Goal: Task Accomplishment & Management: Manage account settings

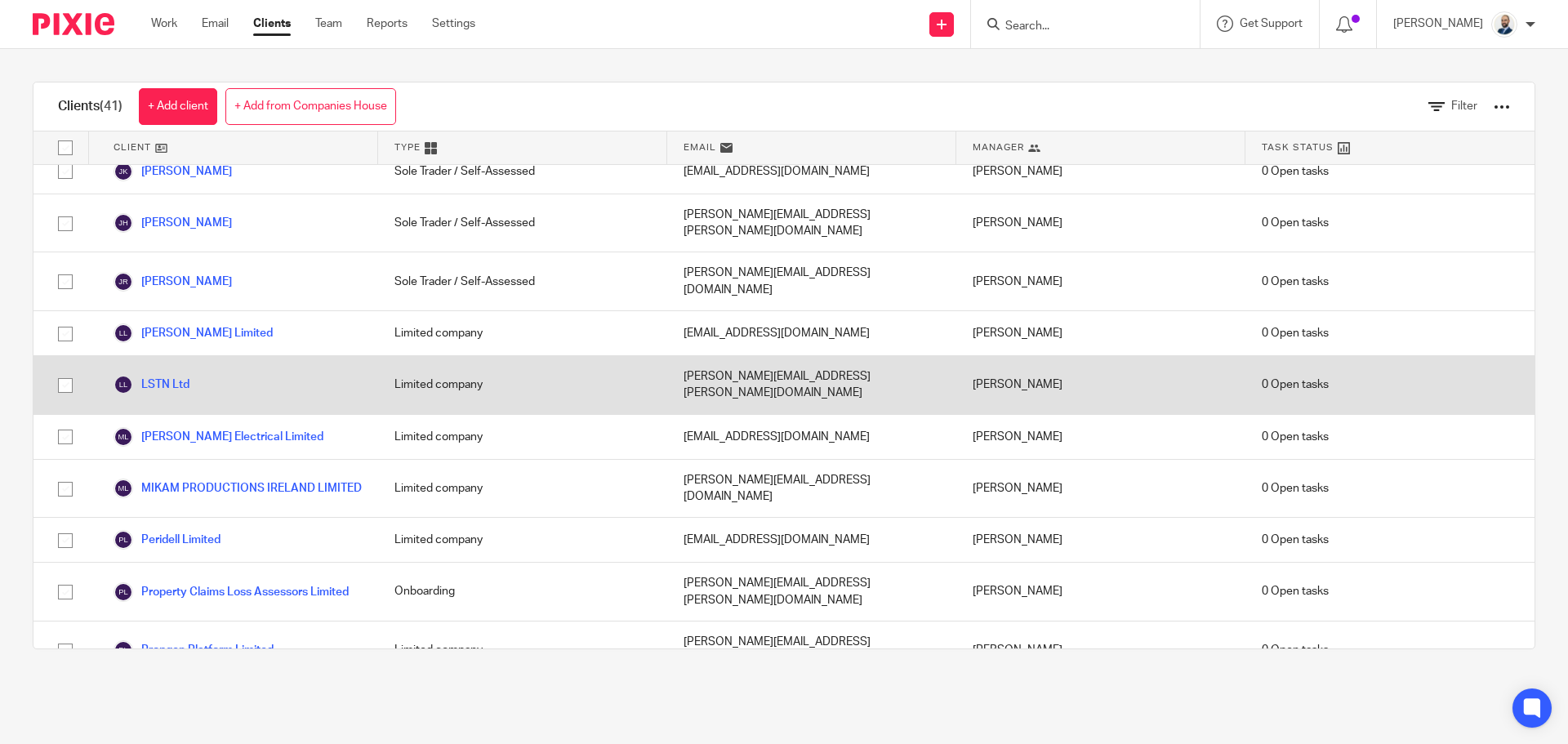
scroll to position [1143, 0]
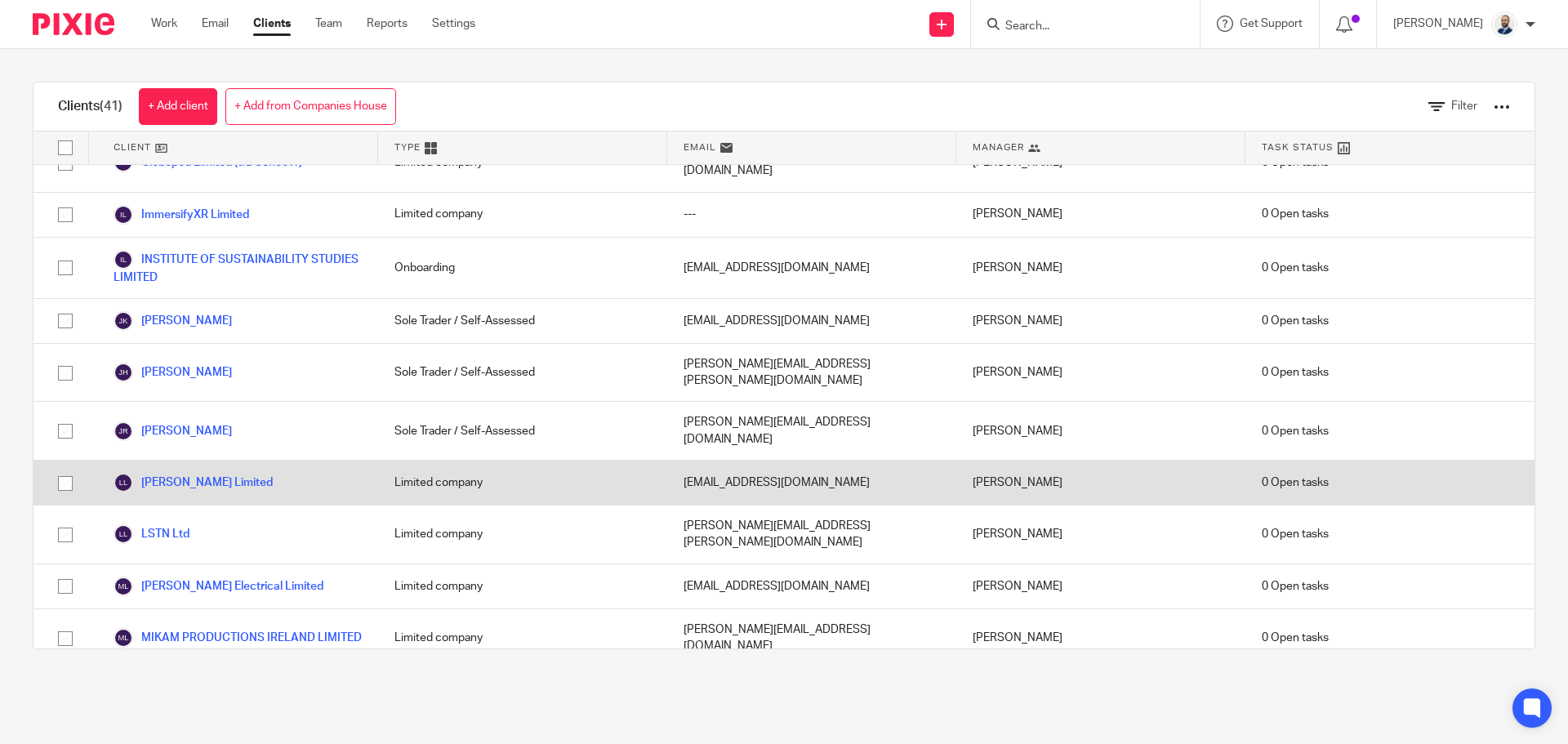
click at [178, 461] on div "Lorraine Mulligan Limited" at bounding box center [234, 483] width 289 height 44
click at [177, 472] on link "[PERSON_NAME] Limited" at bounding box center [193, 482] width 159 height 19
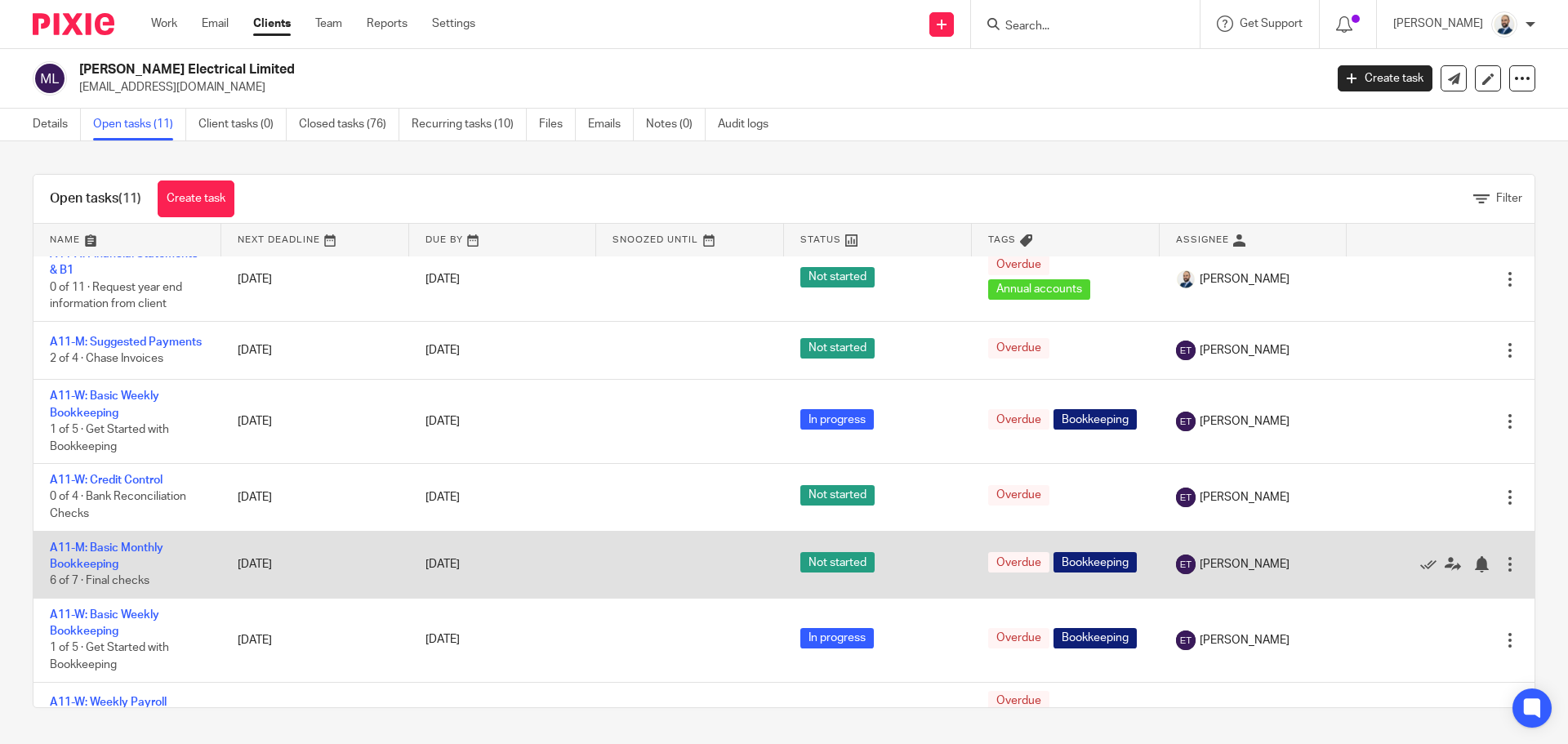
scroll to position [353, 0]
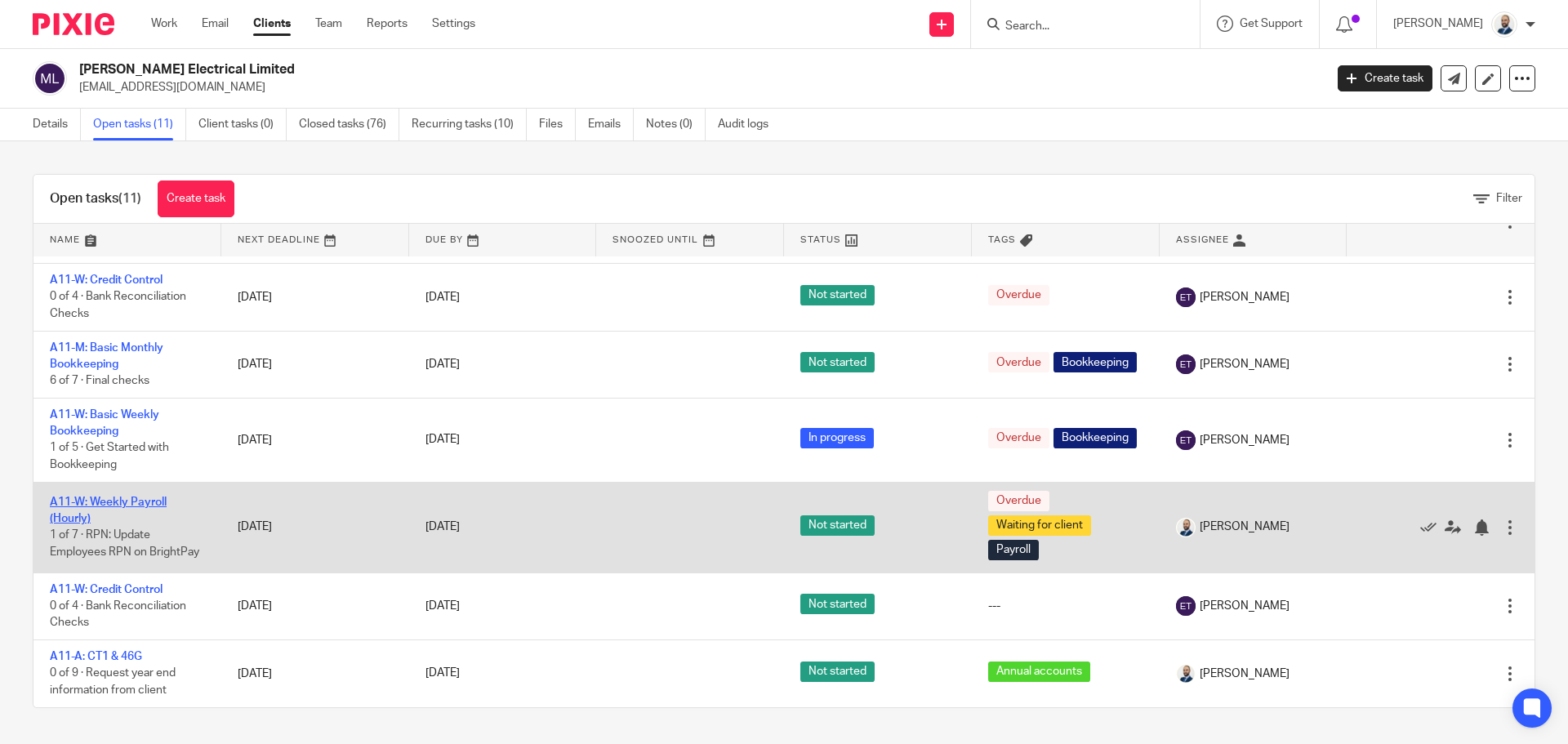
click at [98, 500] on link "A11-W: Weekly Payroll (Hourly)" at bounding box center [108, 510] width 117 height 28
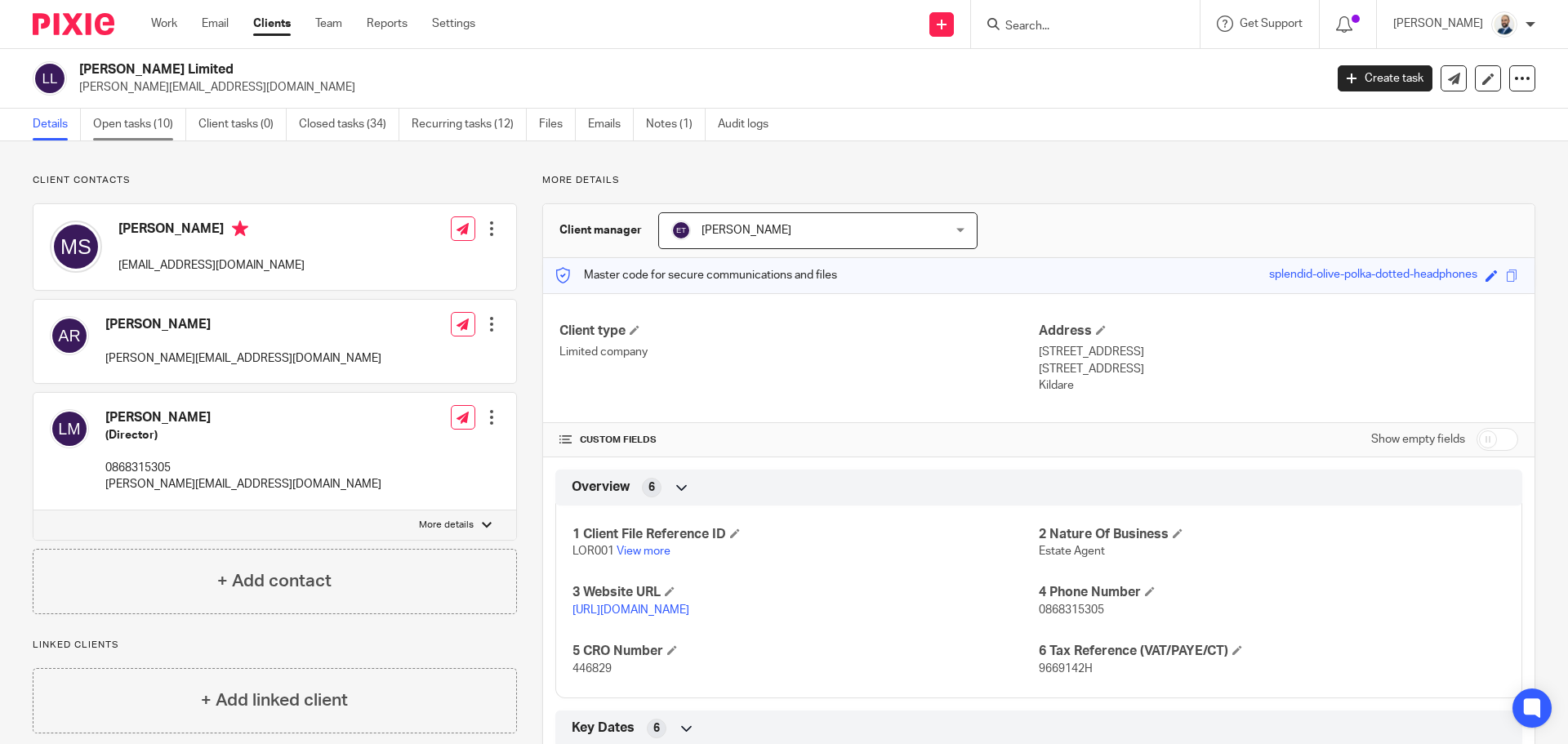
click at [136, 135] on link "Open tasks (10)" at bounding box center [140, 124] width 93 height 32
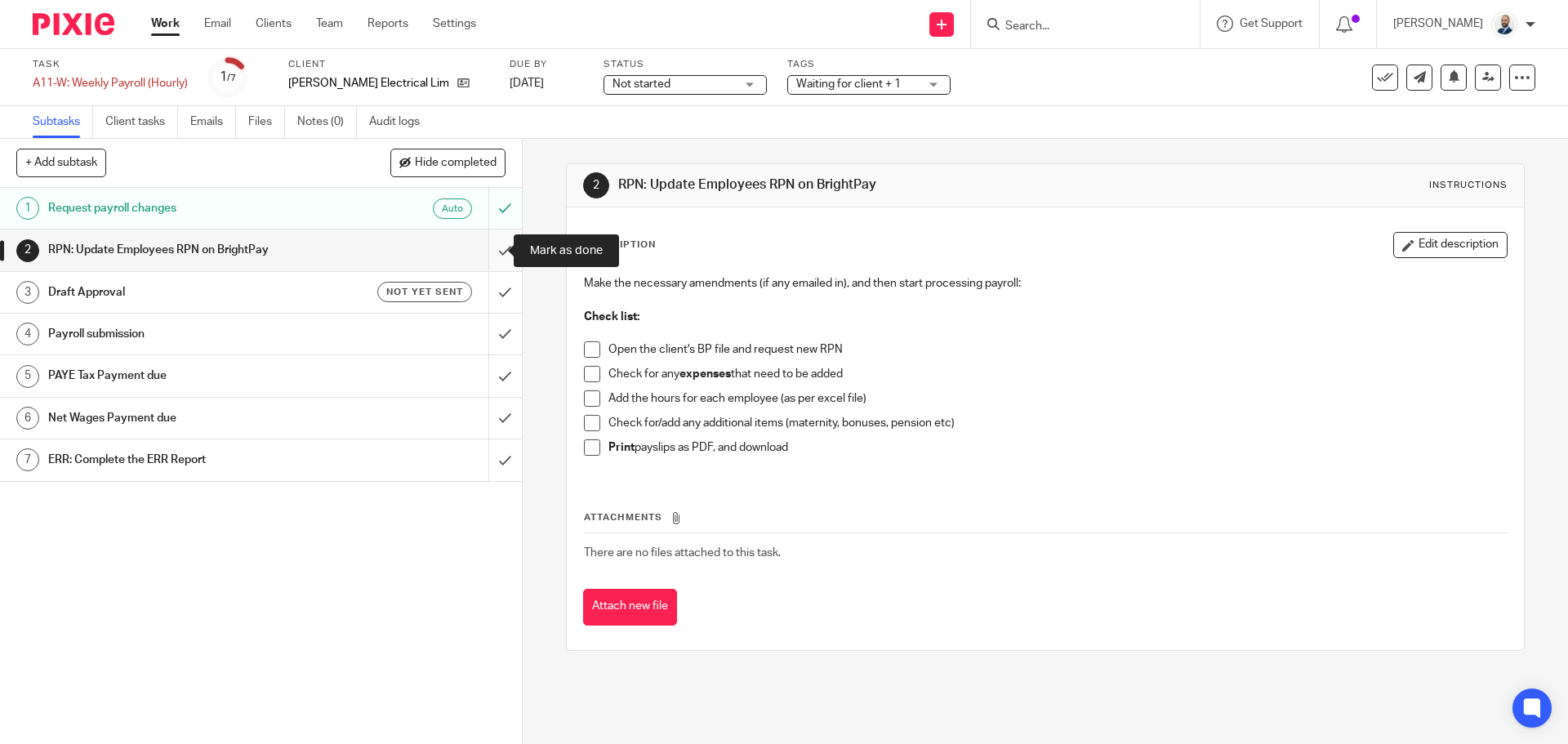
drag, startPoint x: 488, startPoint y: 251, endPoint x: 488, endPoint y: 261, distance: 10.0
click at [488, 251] on input "submit" at bounding box center [261, 250] width 522 height 41
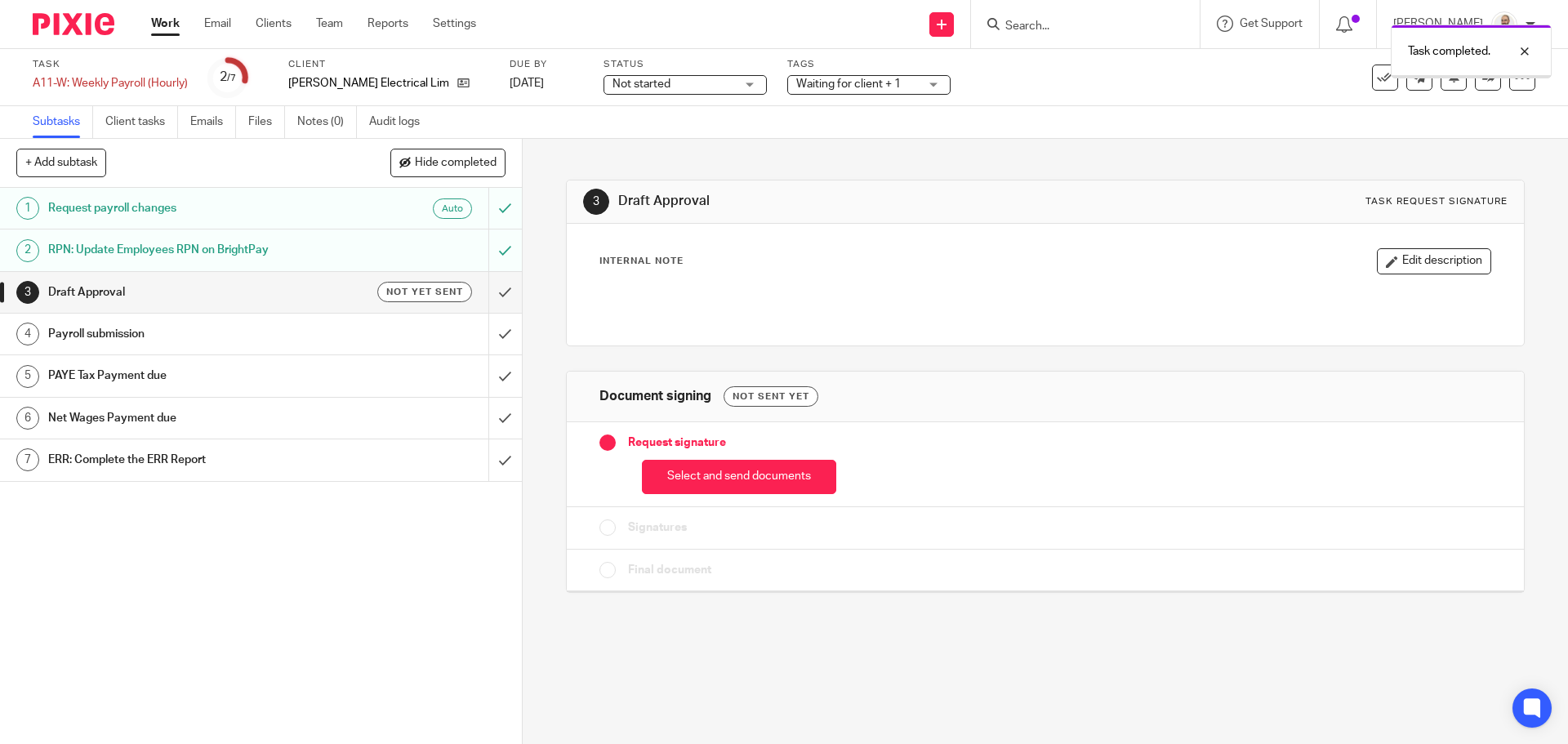
click at [684, 490] on button "Select and send documents" at bounding box center [738, 478] width 194 height 35
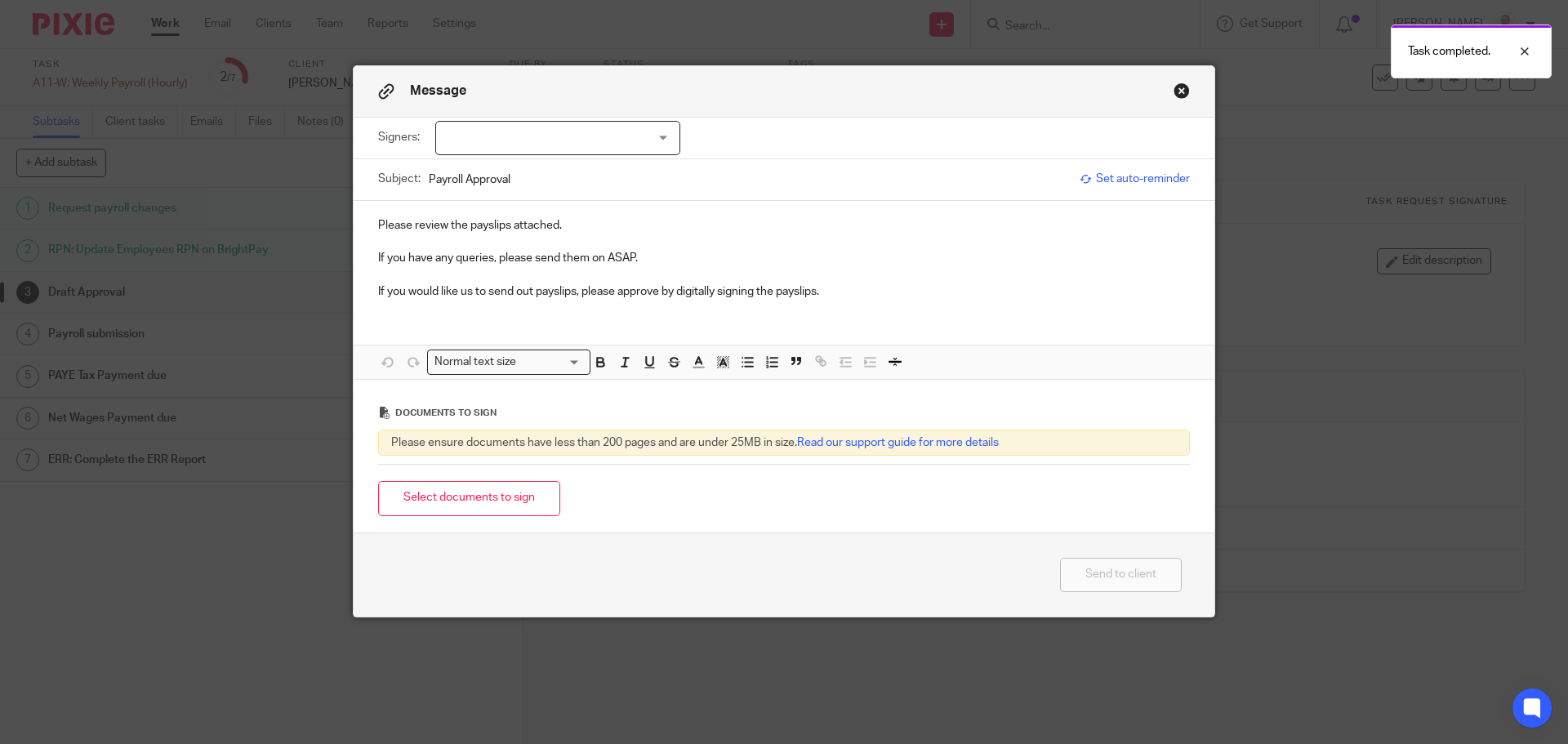
click at [578, 119] on div "Signers: Mick Dwyer Louis Dwyer Alan Dwyer (0 selected)" at bounding box center [784, 138] width 811 height 41
click at [577, 132] on div at bounding box center [557, 138] width 245 height 34
click at [511, 199] on span "Louis Dwyer" at bounding box center [503, 204] width 90 height 12
checkbox input "true"
drag, startPoint x: 462, startPoint y: 493, endPoint x: 479, endPoint y: 488, distance: 17.7
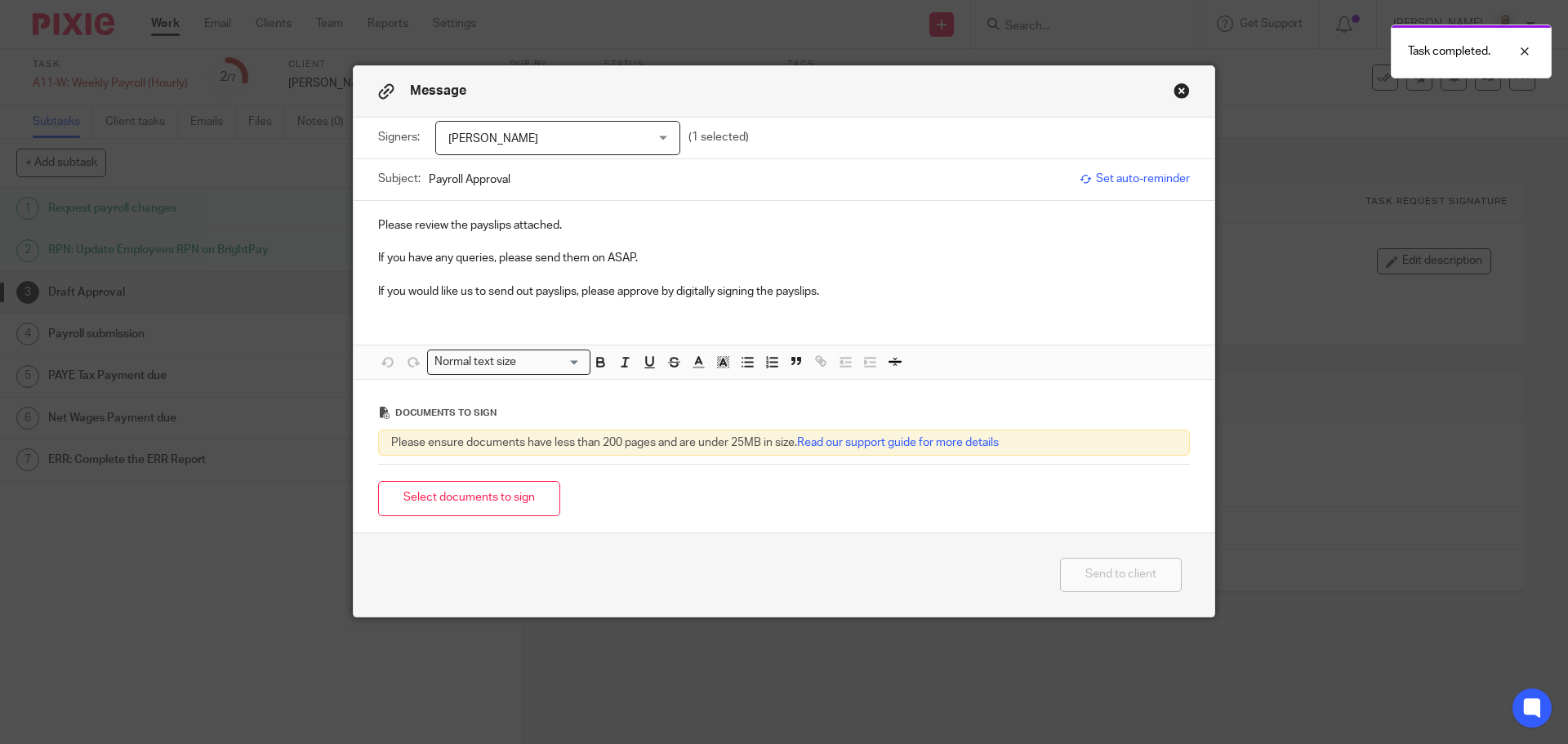
click at [462, 495] on button "Select documents to sign" at bounding box center [469, 499] width 182 height 35
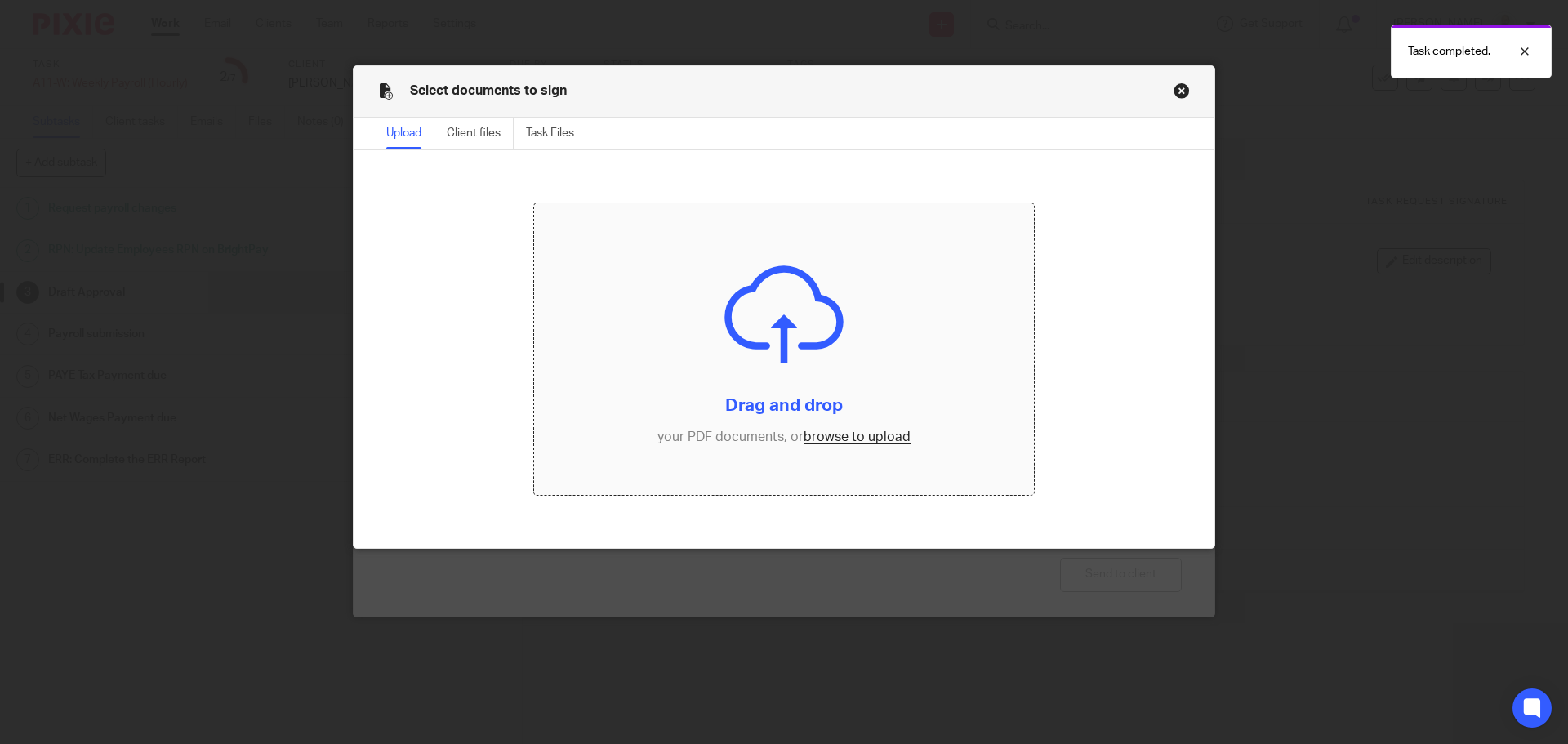
click at [800, 448] on input "file" at bounding box center [784, 350] width 500 height 293
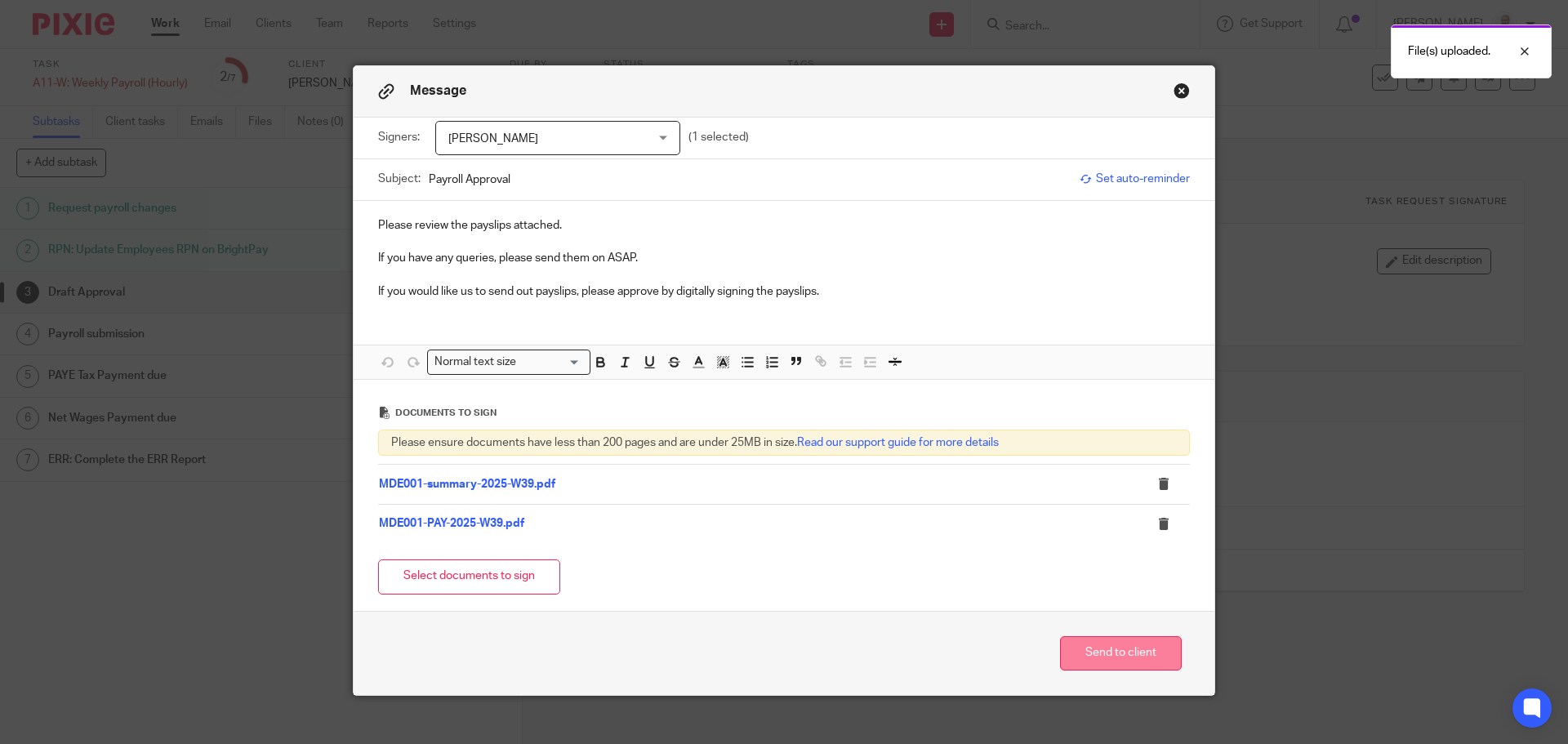
click at [1109, 665] on button "Send to client" at bounding box center [1121, 654] width 122 height 35
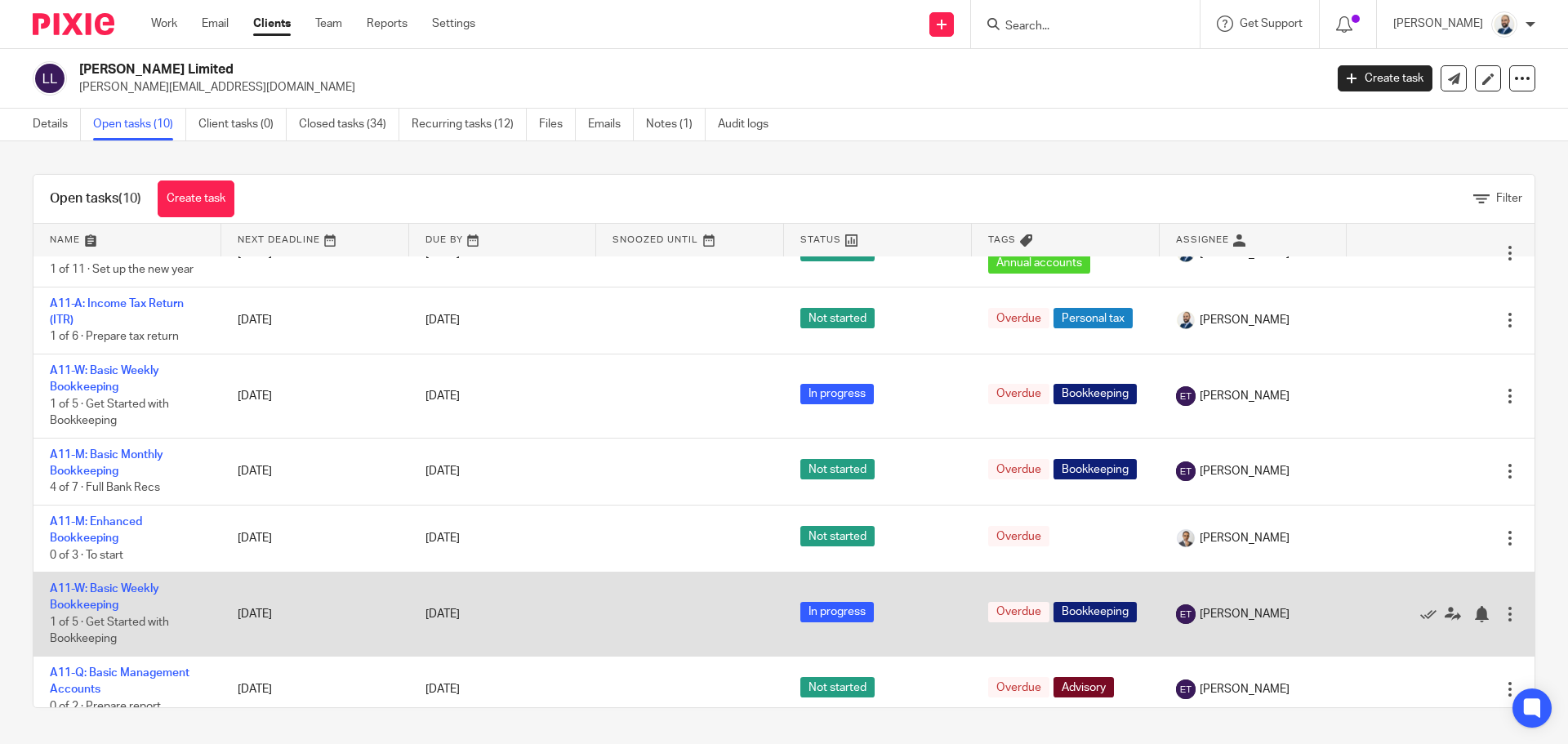
scroll to position [294, 0]
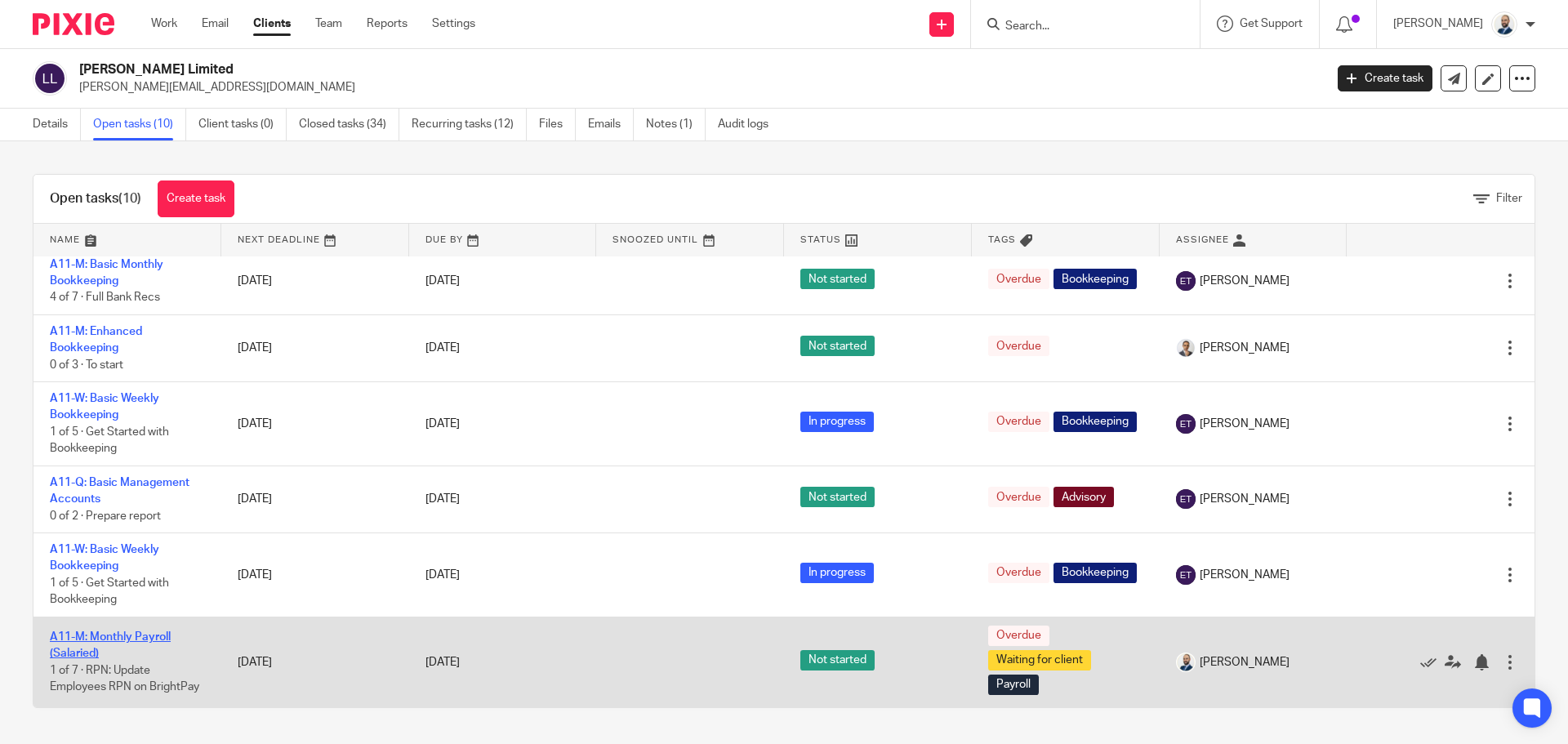
click at [132, 635] on link "A11-M: Monthly Payroll (Salaried)" at bounding box center [110, 645] width 121 height 28
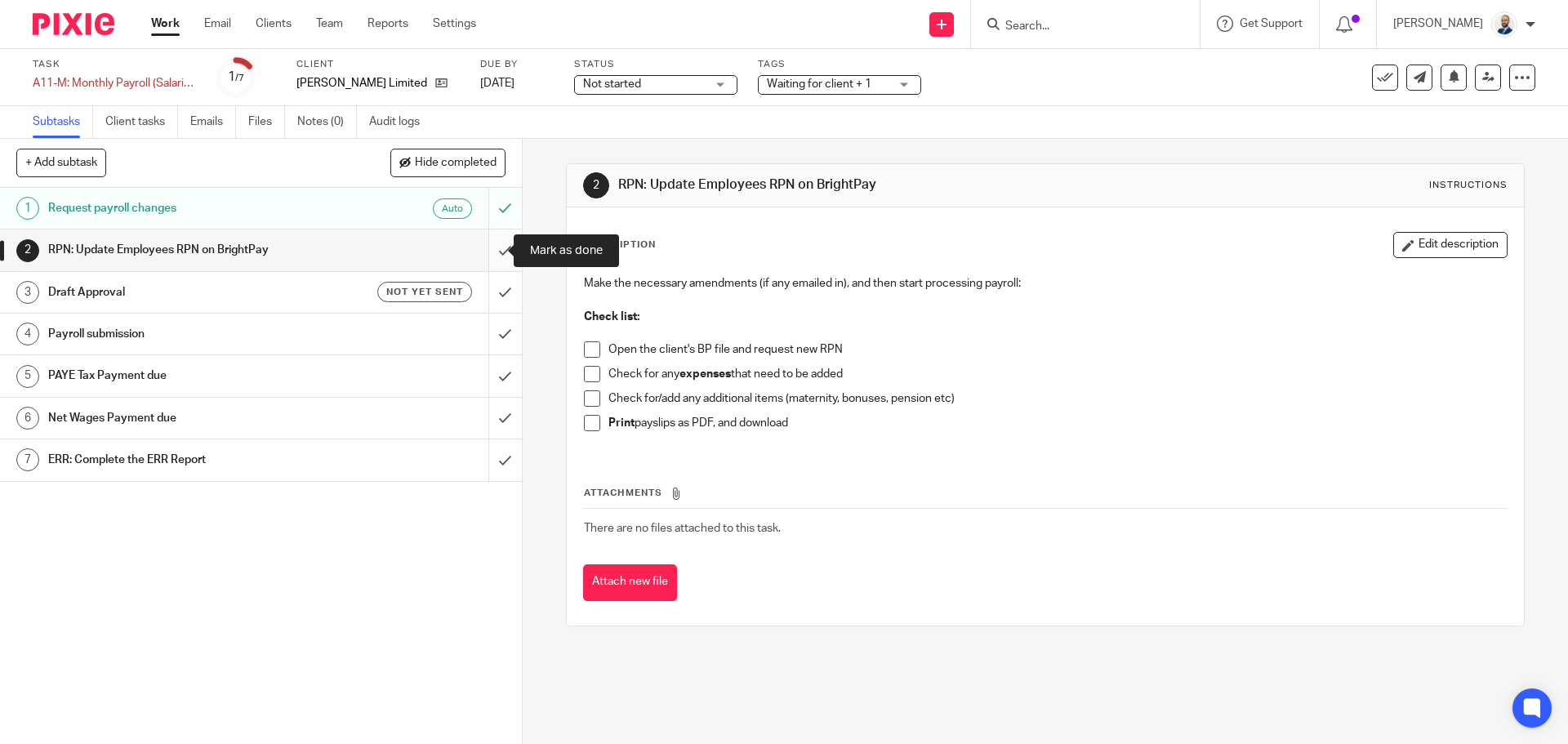
click at [500, 255] on input "submit" at bounding box center [261, 250] width 522 height 41
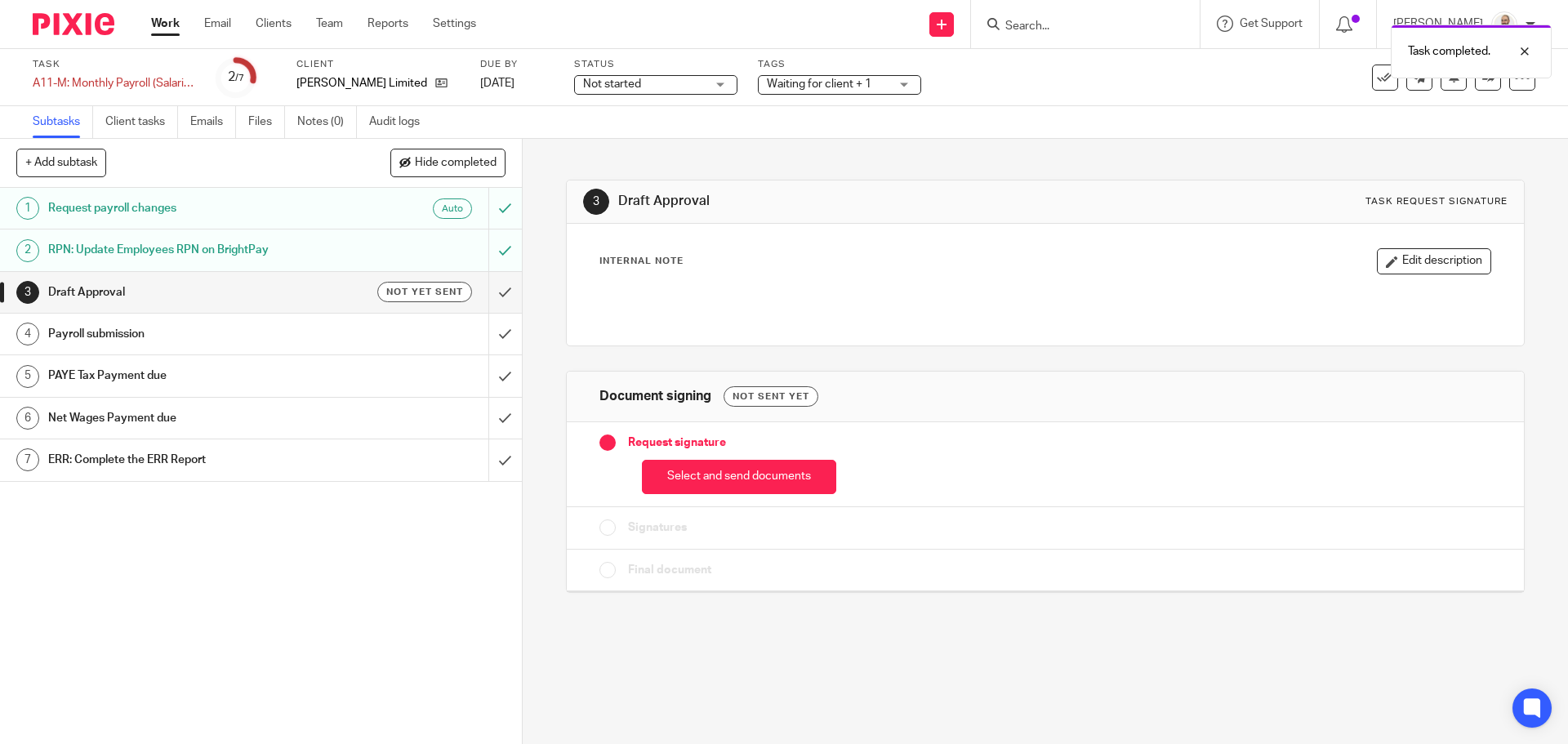
drag, startPoint x: 732, startPoint y: 490, endPoint x: 744, endPoint y: 482, distance: 14.4
click at [734, 491] on button "Select and send documents" at bounding box center [738, 478] width 194 height 35
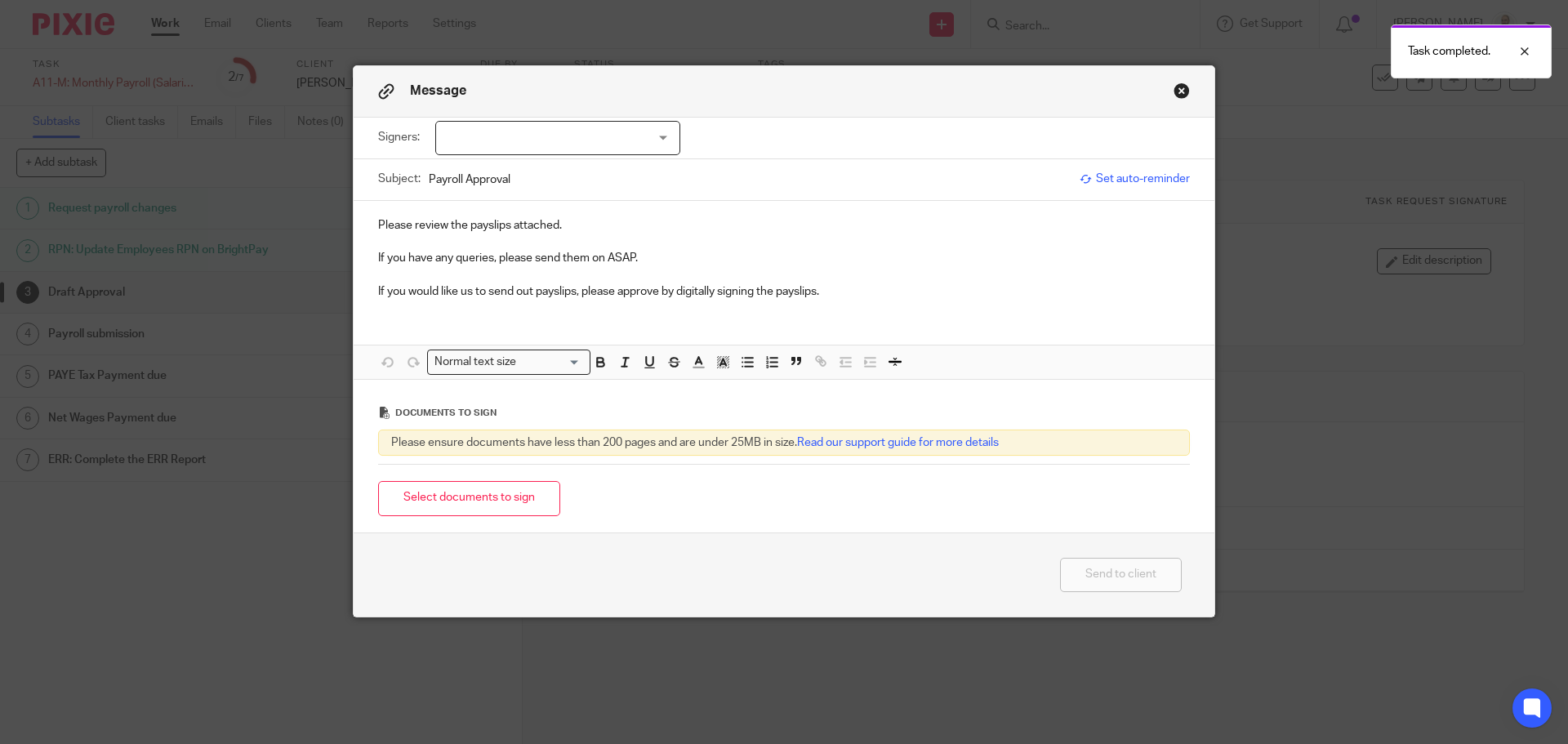
click at [614, 150] on div at bounding box center [557, 138] width 245 height 34
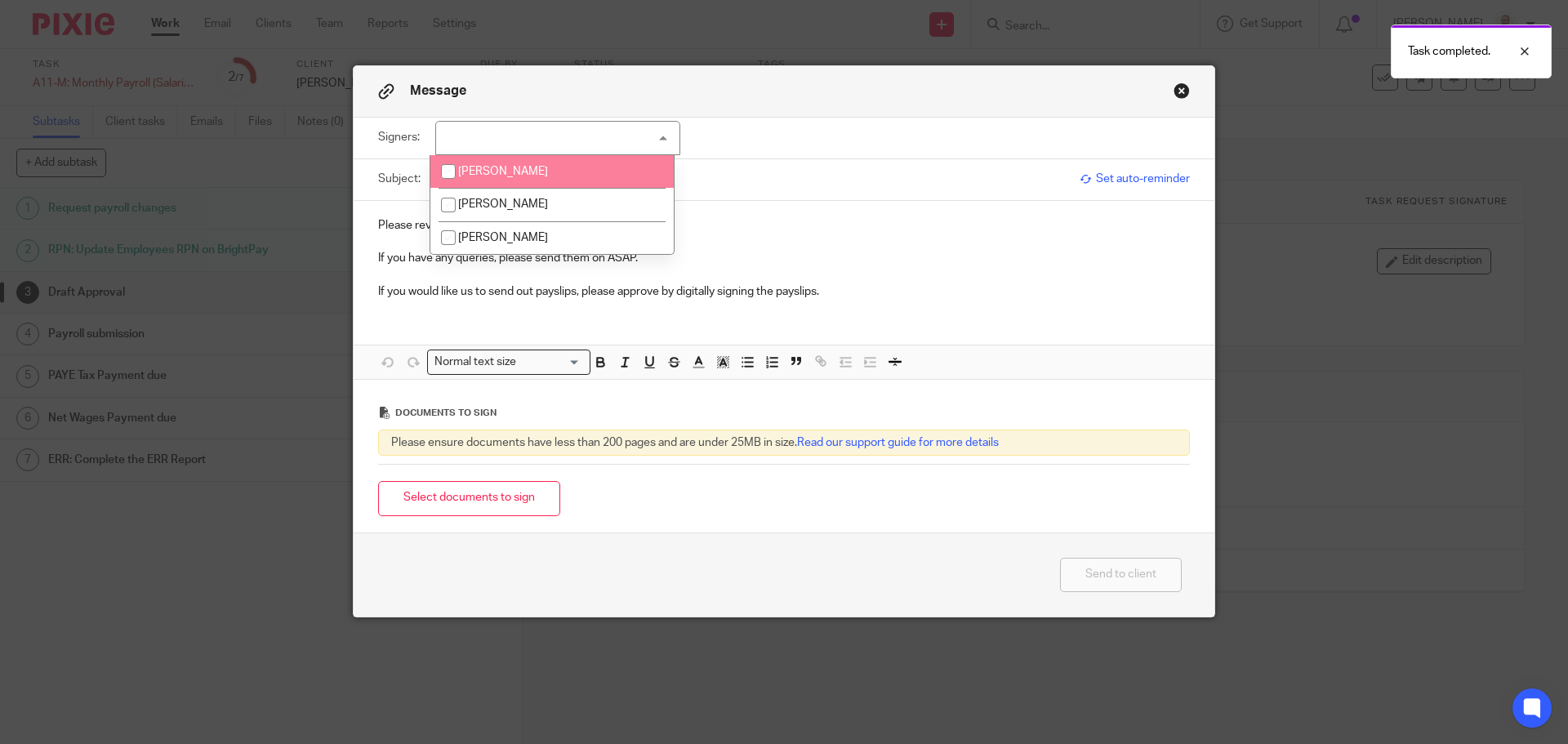
click at [544, 164] on li "[PERSON_NAME]" at bounding box center [552, 172] width 243 height 34
checkbox input "true"
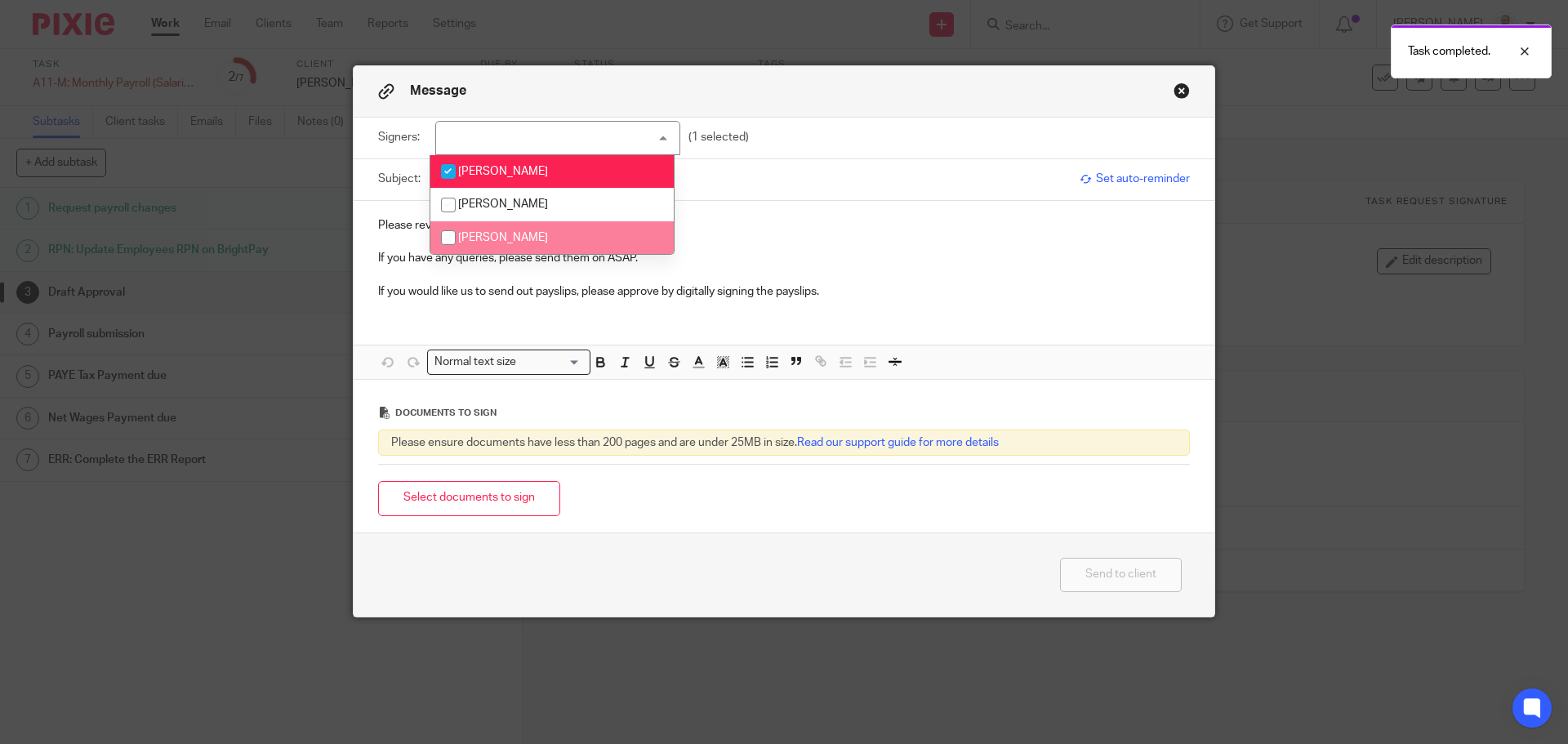
click at [478, 515] on button "Select documents to sign" at bounding box center [469, 499] width 182 height 35
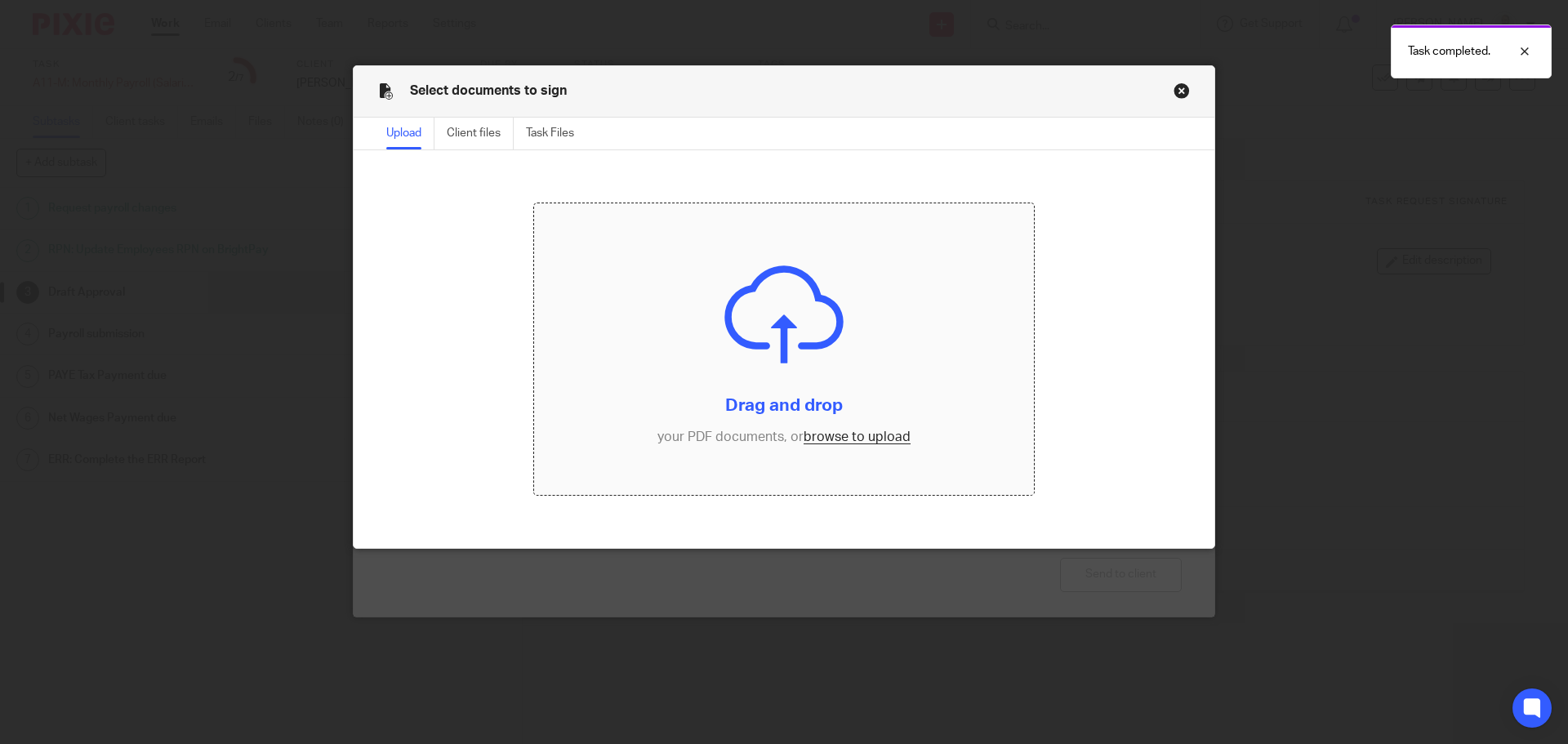
drag, startPoint x: 837, startPoint y: 405, endPoint x: 837, endPoint y: 413, distance: 8.0
click at [837, 413] on input "file" at bounding box center [784, 350] width 500 height 293
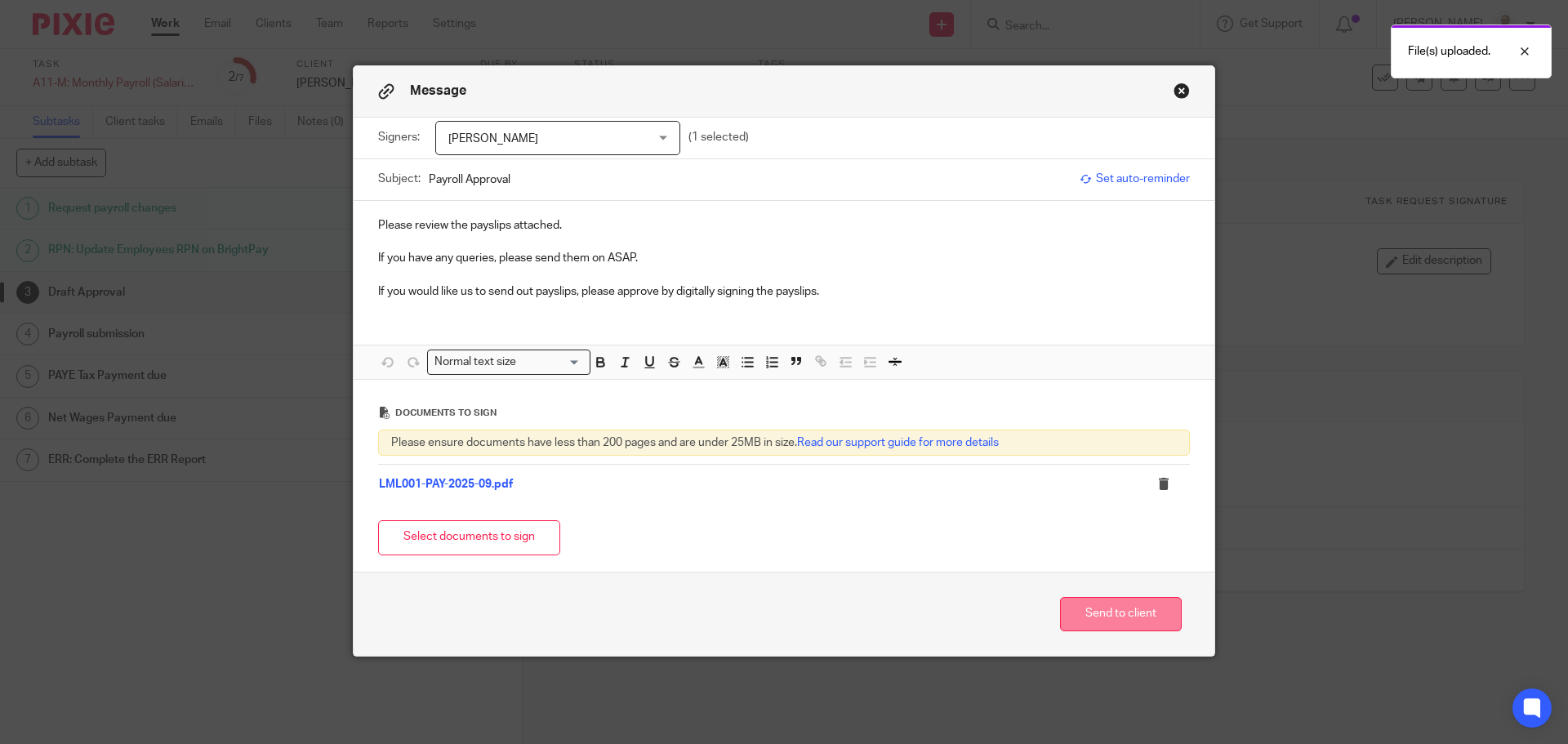
click at [1097, 609] on button "Send to client" at bounding box center [1121, 615] width 122 height 35
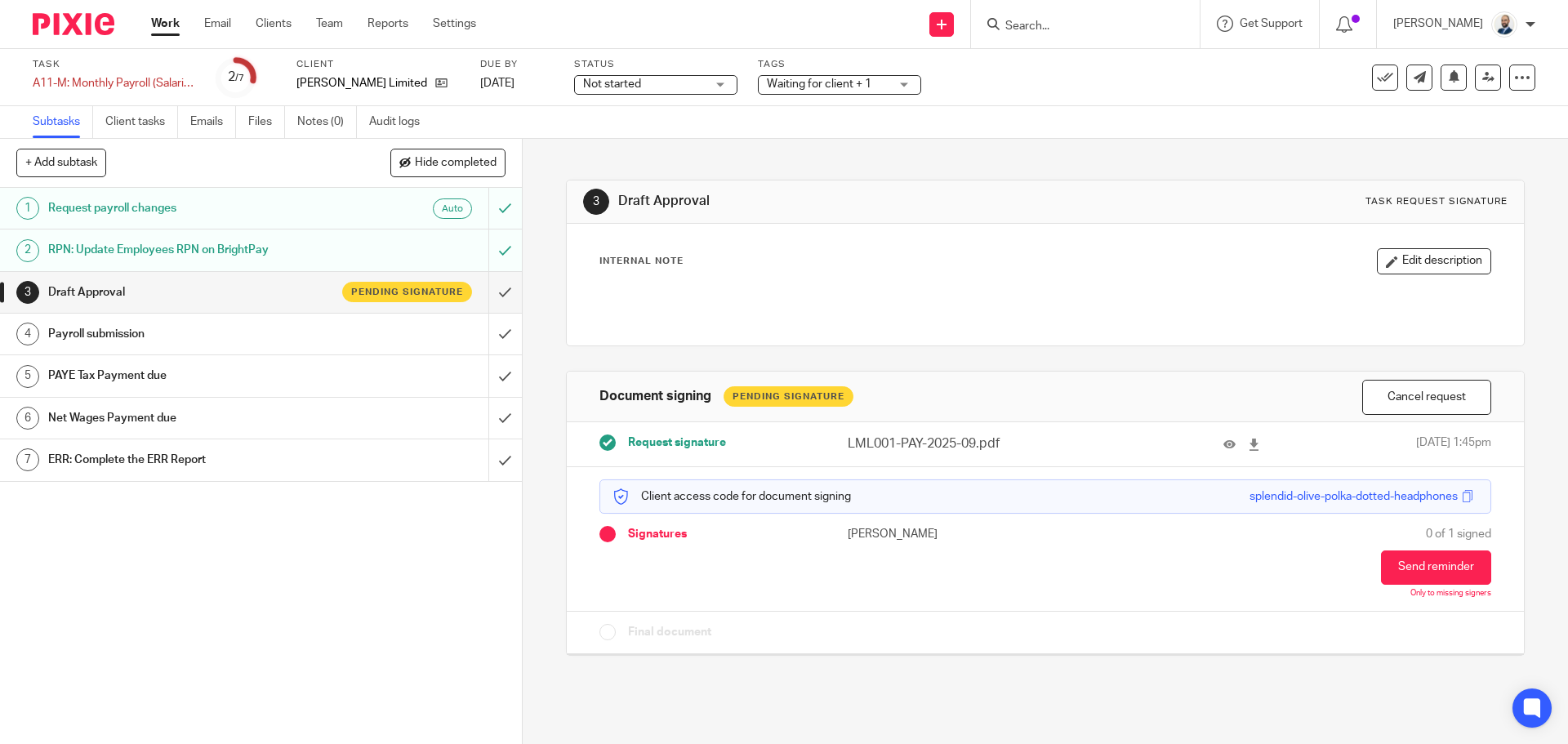
click at [270, 37] on div "Work Email Clients Team Reports Settings Work Email Clients Team Reports Settin…" at bounding box center [317, 24] width 366 height 48
click at [271, 30] on link "Clients" at bounding box center [273, 23] width 36 height 16
